Goal: Transaction & Acquisition: Purchase product/service

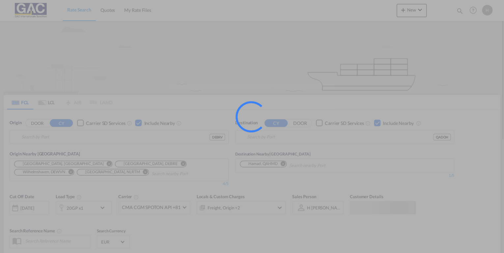
type input "[GEOGRAPHIC_DATA], DEBRV"
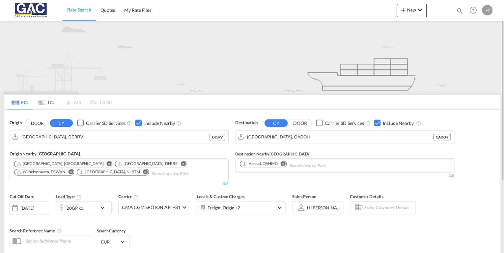
click at [379, 123] on div "Checkbox No Ink" at bounding box center [377, 123] width 7 height 7
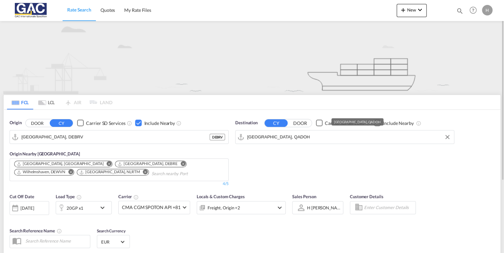
click at [295, 138] on input "[GEOGRAPHIC_DATA], QADOH" at bounding box center [348, 137] width 203 height 10
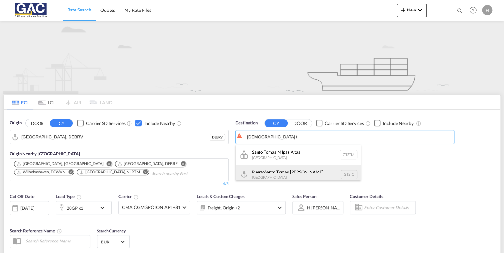
click at [288, 175] on div "Puerto Santo T omas de Castilla Guatemala GTSTC" at bounding box center [297, 175] width 125 height 20
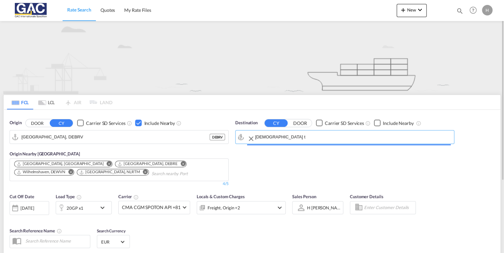
type input "Puerto Santo Tomas de Castilla, GTSTC"
click at [377, 122] on div "Checkbox No Ink" at bounding box center [377, 123] width 7 height 7
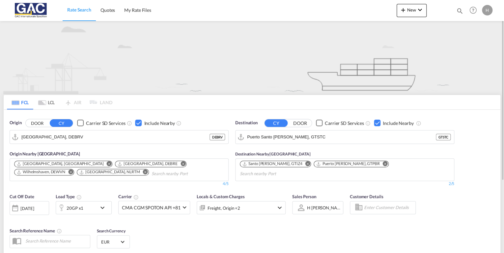
click at [382, 163] on md-icon "Remove" at bounding box center [384, 164] width 5 height 5
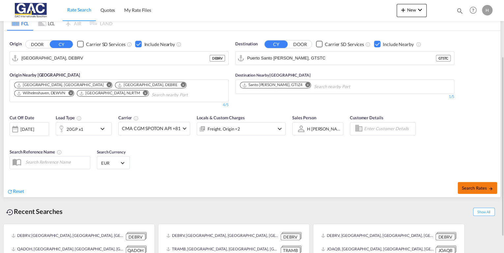
click at [479, 189] on span "Search Rates" at bounding box center [477, 188] width 32 height 5
type input "DEBRV to GTSTC / 2 Sep 2025"
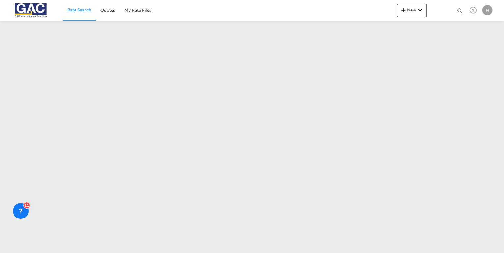
click at [86, 8] on span "Rate Search" at bounding box center [79, 10] width 24 height 6
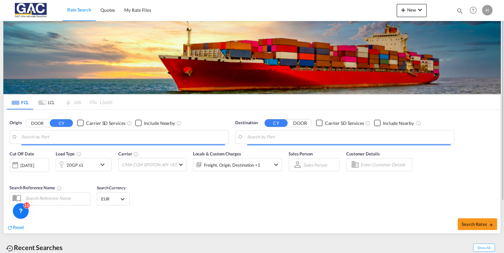
type input "[GEOGRAPHIC_DATA], DEBRV"
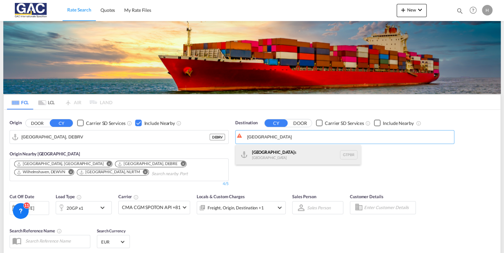
drag, startPoint x: 280, startPoint y: 151, endPoint x: 299, endPoint y: 151, distance: 19.4
click at [280, 151] on div "Puerto Barrio s Guatemala GTPBR" at bounding box center [297, 155] width 125 height 20
type input "Puerto Barrios, GTPBR"
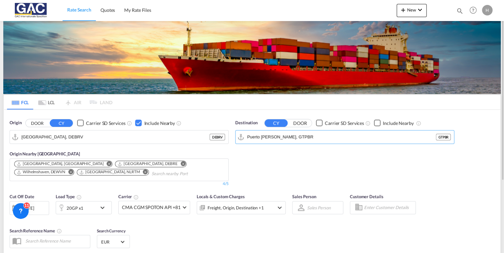
click at [379, 121] on div "Checkbox No Ink" at bounding box center [377, 123] width 7 height 7
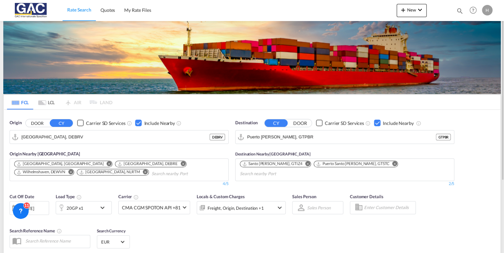
click at [379, 121] on div "Checkbox No Ink" at bounding box center [377, 123] width 7 height 7
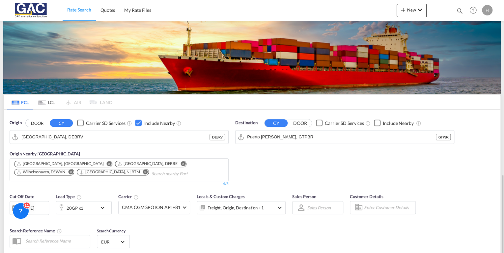
scroll to position [102, 0]
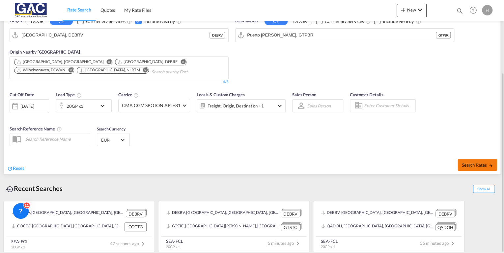
click at [477, 165] on span "Search Rates" at bounding box center [477, 165] width 32 height 5
type input "DEBRV to GTPBR / 2 Sep 2025"
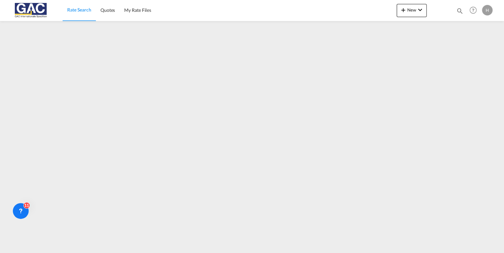
click at [80, 6] on link "Rate Search" at bounding box center [79, 10] width 33 height 21
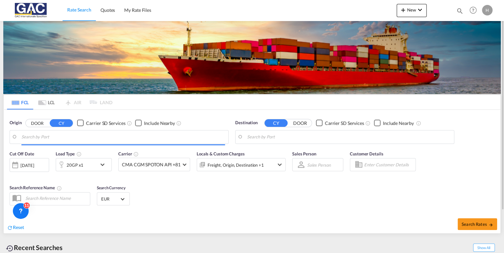
type input "[GEOGRAPHIC_DATA], DEBRV"
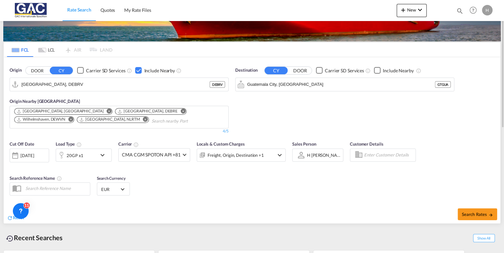
scroll to position [79, 0]
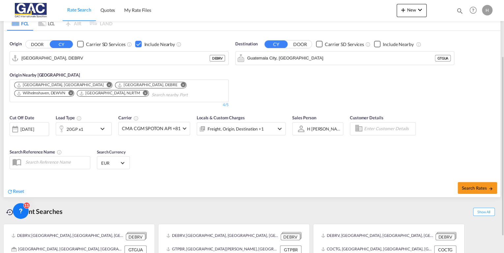
click at [87, 130] on div "20GP x1" at bounding box center [76, 128] width 41 height 13
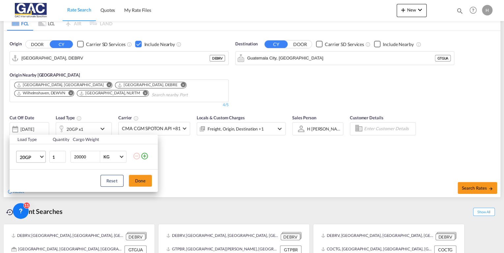
click at [40, 157] on md-select-value "20GP" at bounding box center [32, 156] width 26 height 11
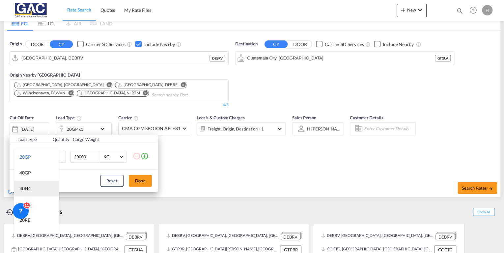
drag, startPoint x: 34, startPoint y: 189, endPoint x: 60, endPoint y: 188, distance: 26.7
click at [33, 189] on md-option "40HC" at bounding box center [36, 189] width 45 height 16
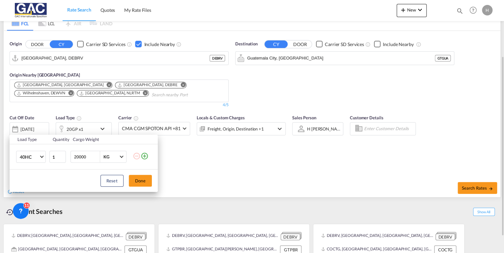
drag, startPoint x: 143, startPoint y: 183, endPoint x: 146, endPoint y: 180, distance: 4.2
click at [143, 182] on button "Done" at bounding box center [140, 181] width 23 height 12
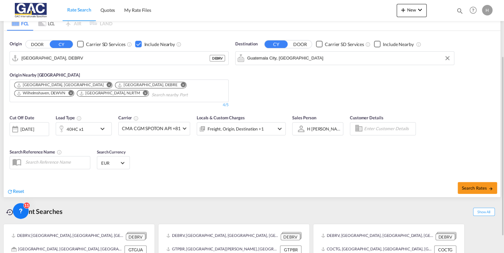
click at [303, 60] on input "Guatemala City, GTGUA" at bounding box center [348, 58] width 203 height 10
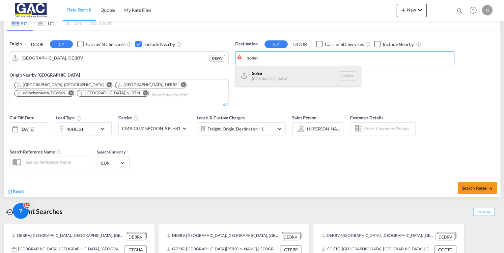
click at [283, 79] on div "Sohar Oman OMSOH" at bounding box center [297, 76] width 125 height 20
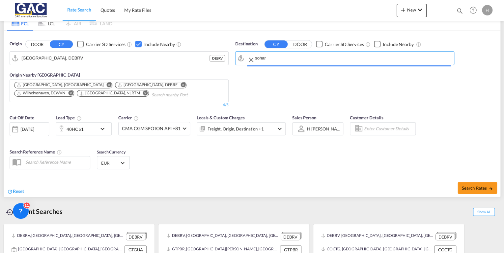
type input "Sohar, OMSOH"
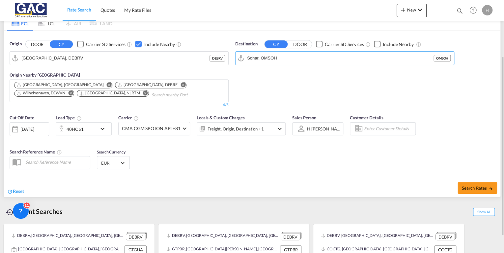
click at [374, 44] on div "Checkbox No Ink" at bounding box center [377, 44] width 7 height 7
click at [263, 88] on input "Search nearby Port" at bounding box center [271, 87] width 63 height 11
click at [376, 44] on div "Checkbox No Ink" at bounding box center [377, 44] width 7 height 7
click at [470, 186] on span "Search Rates" at bounding box center [477, 188] width 32 height 5
type input "DEBRV to OMSOH / 2 Sep 2025"
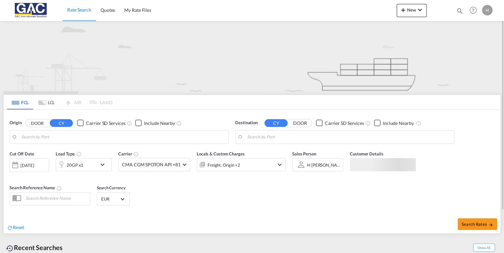
type input "[GEOGRAPHIC_DATA], DEBRV"
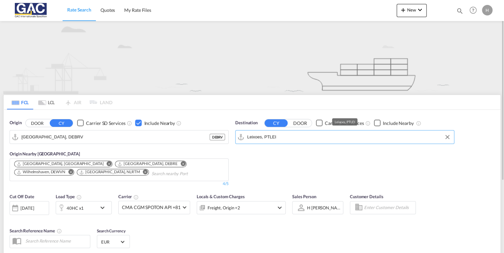
click at [349, 132] on md-autocomplete "Leixoes, PTLEI" at bounding box center [348, 137] width 203 height 11
click at [349, 140] on input "Leixoes, PTLEI" at bounding box center [348, 137] width 203 height 10
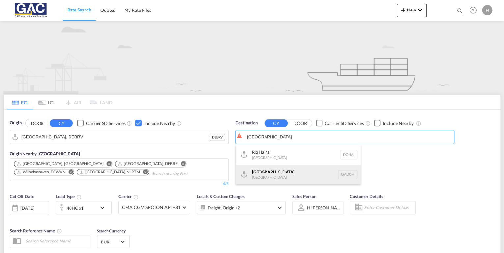
click at [277, 173] on div "Doha [GEOGRAPHIC_DATA] [GEOGRAPHIC_DATA]" at bounding box center [297, 175] width 125 height 20
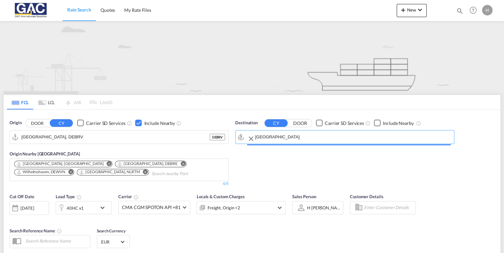
type input "[GEOGRAPHIC_DATA], QADOH"
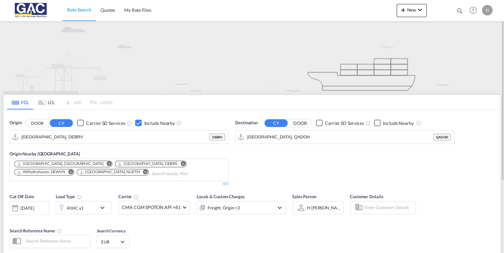
click at [376, 123] on div "Checkbox No Ink" at bounding box center [377, 123] width 7 height 7
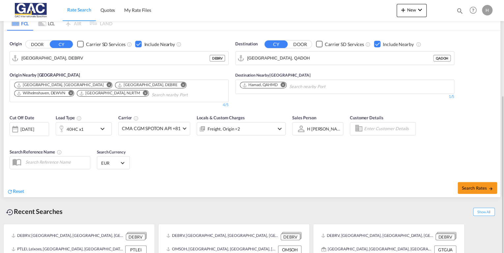
scroll to position [102, 0]
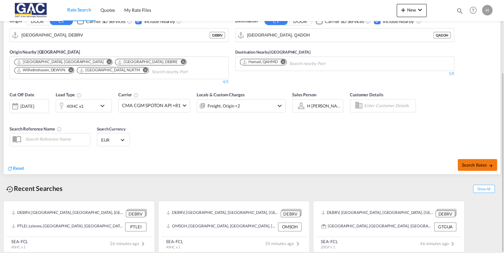
click at [480, 166] on span "Search Rates" at bounding box center [477, 165] width 32 height 5
type input "DEBRV to QADOH / [DATE]"
